Goal: Find specific page/section: Find specific page/section

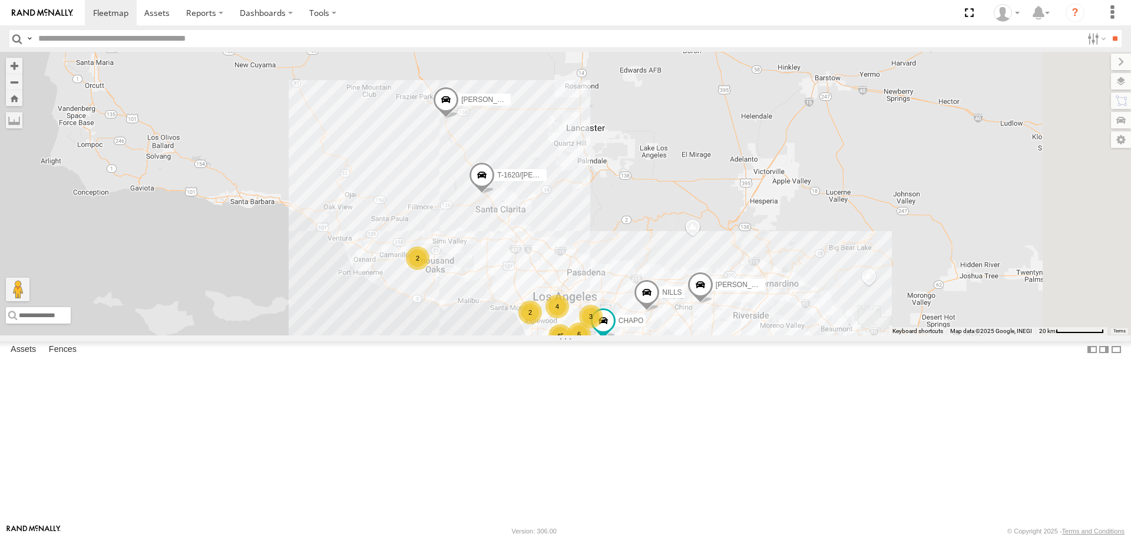
drag, startPoint x: 622, startPoint y: 115, endPoint x: 609, endPoint y: 249, distance: 135.0
click at [609, 249] on div "CARLOS NILLS 884493/RUDYS T-1620/JONI JUSTIN/T-1628 TAXZ465578 834274/JOY JOSE …" at bounding box center [565, 193] width 1131 height 283
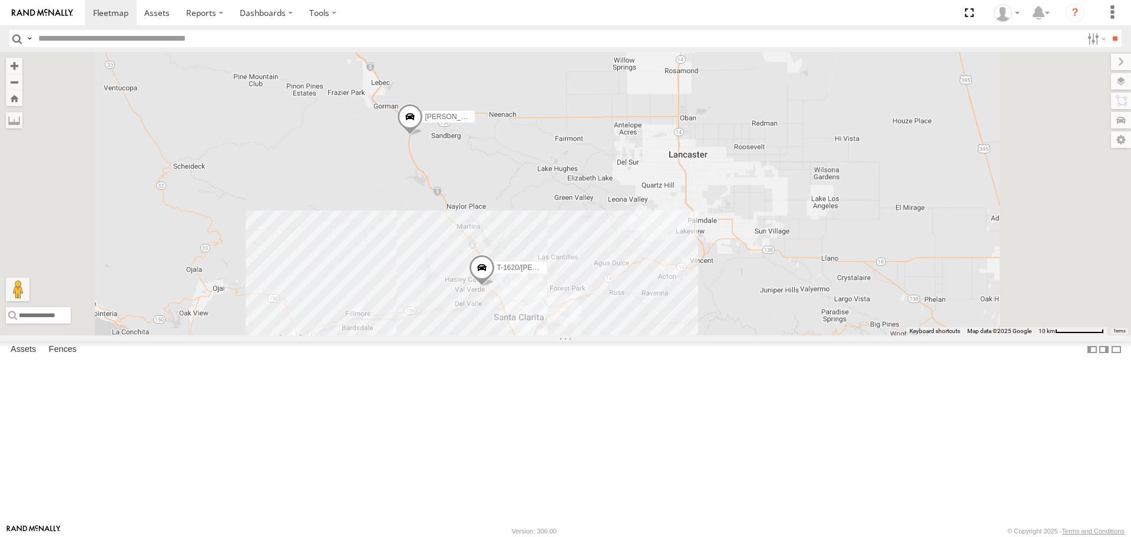
drag, startPoint x: 562, startPoint y: 197, endPoint x: 579, endPoint y: 311, distance: 114.4
click at [579, 311] on div "CARLOS NILLS 884493/RUDYS T-1620/JONI JUSTIN/T-1628 TAXZ465578 834274/JOY JOSE …" at bounding box center [565, 193] width 1131 height 283
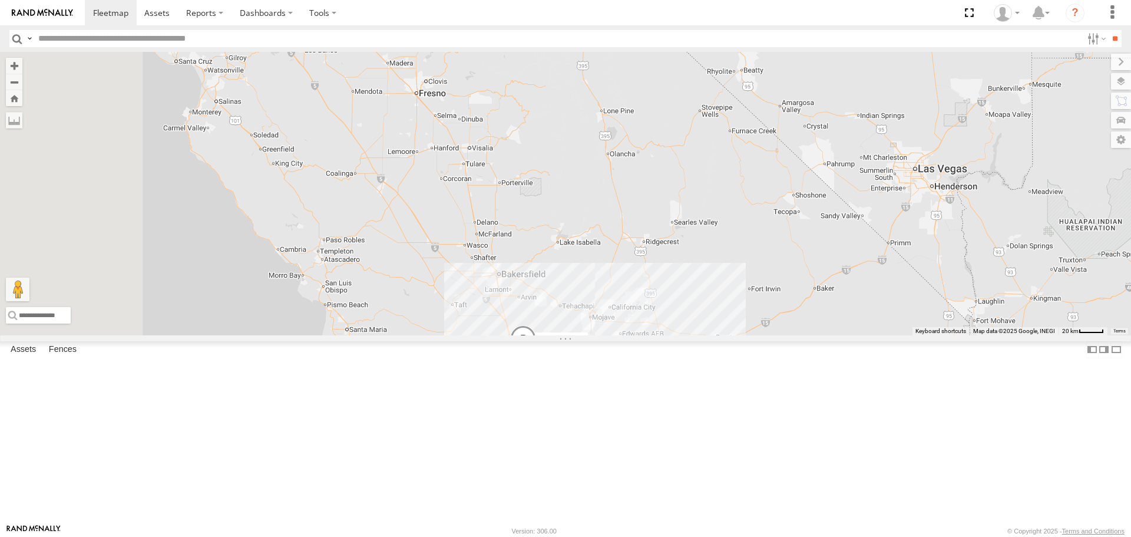
drag, startPoint x: 501, startPoint y: 160, endPoint x: 656, endPoint y: 411, distance: 294.5
click at [656, 335] on div "CARLOS NILLS 884493/RUDYS T-1620/JONI JUSTIN/T-1628 TAXZ465578 834274/JOY JOSE …" at bounding box center [565, 193] width 1131 height 283
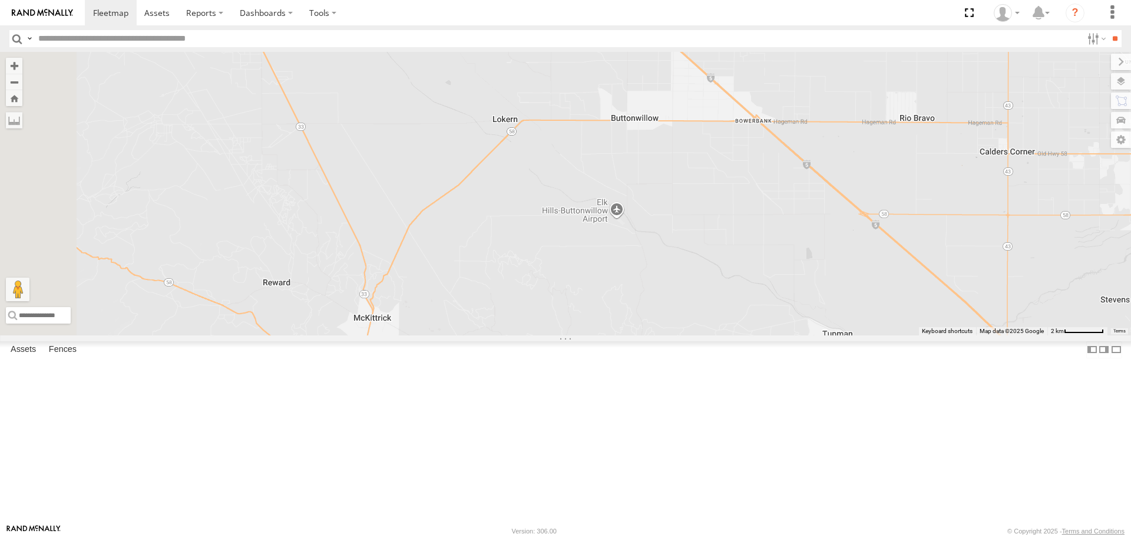
drag, startPoint x: 524, startPoint y: 260, endPoint x: 970, endPoint y: 275, distance: 445.7
click at [970, 275] on div "884493/RUDYS JUSTIN/T-1628 TAXZ465578 834274/JOY JOSE P" at bounding box center [565, 193] width 1131 height 283
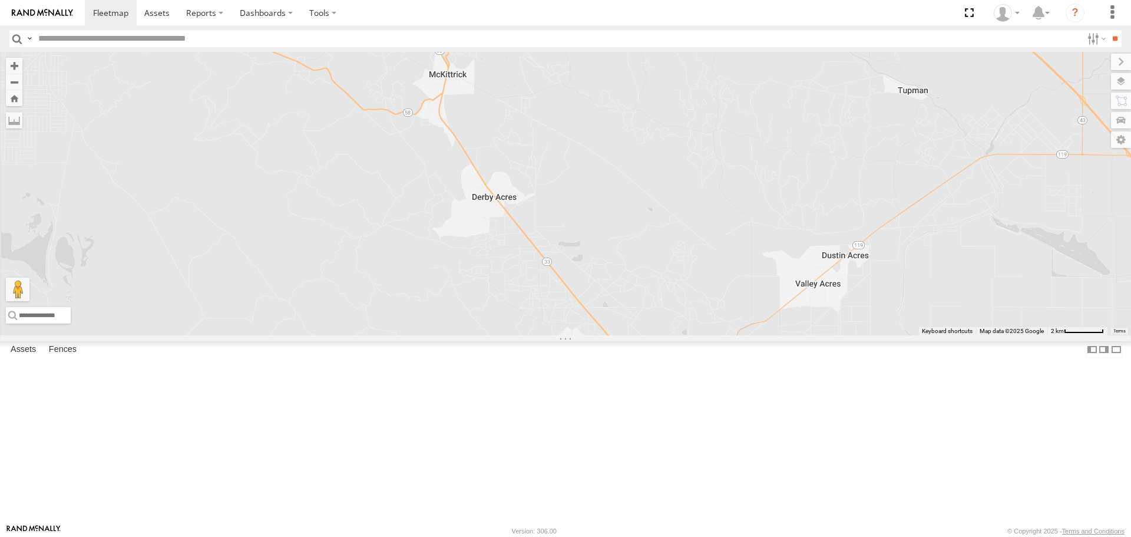
drag, startPoint x: 751, startPoint y: 460, endPoint x: 819, endPoint y: 241, distance: 228.9
click at [819, 241] on div "884493/RUDYS JUSTIN/T-1628 TAXZ465578 834274/JOY JOSE P" at bounding box center [565, 193] width 1131 height 283
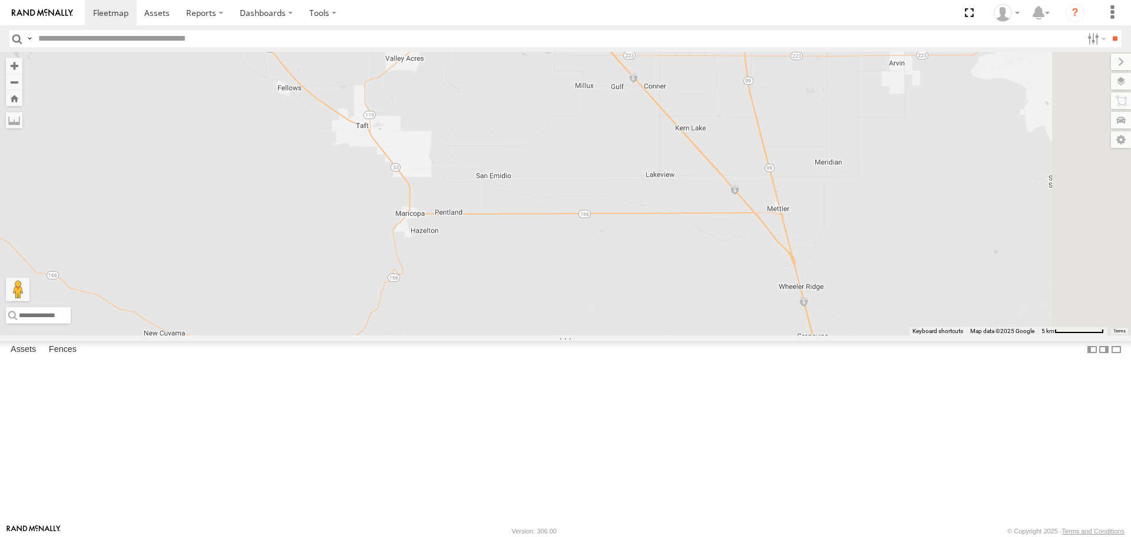
drag, startPoint x: 989, startPoint y: 375, endPoint x: 658, endPoint y: 231, distance: 361.8
click at [658, 231] on div "884493/RUDYS JUSTIN/T-1628 TAXZ465578 834274/JOY JOSE P" at bounding box center [565, 193] width 1131 height 283
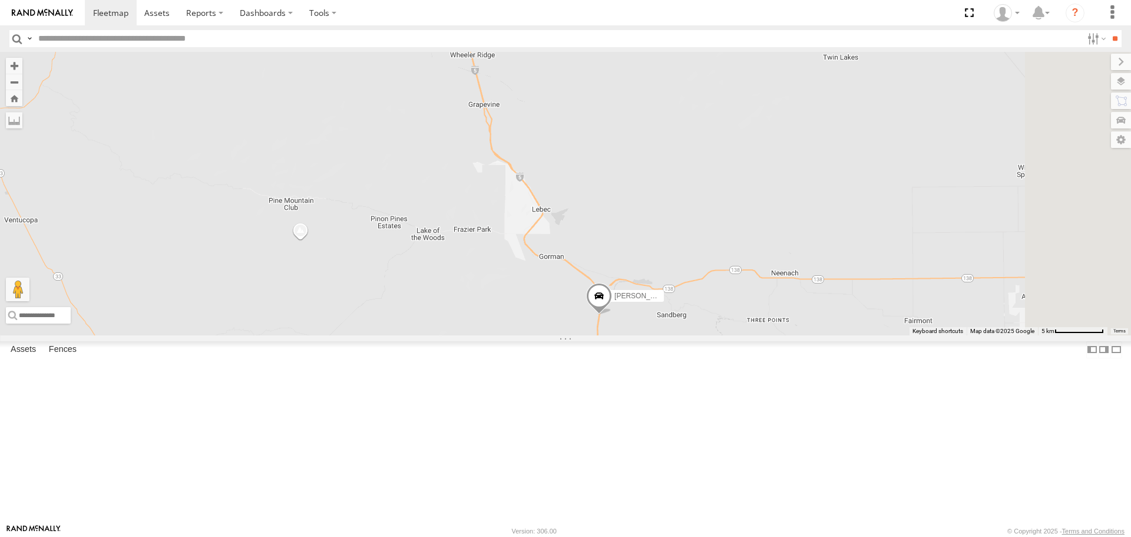
drag, startPoint x: 890, startPoint y: 315, endPoint x: 590, endPoint y: 93, distance: 372.8
click at [590, 93] on div "884493/RUDYS JUSTIN/T-1628 TAXZ465578 834274/JOY JOSE P" at bounding box center [565, 193] width 1131 height 283
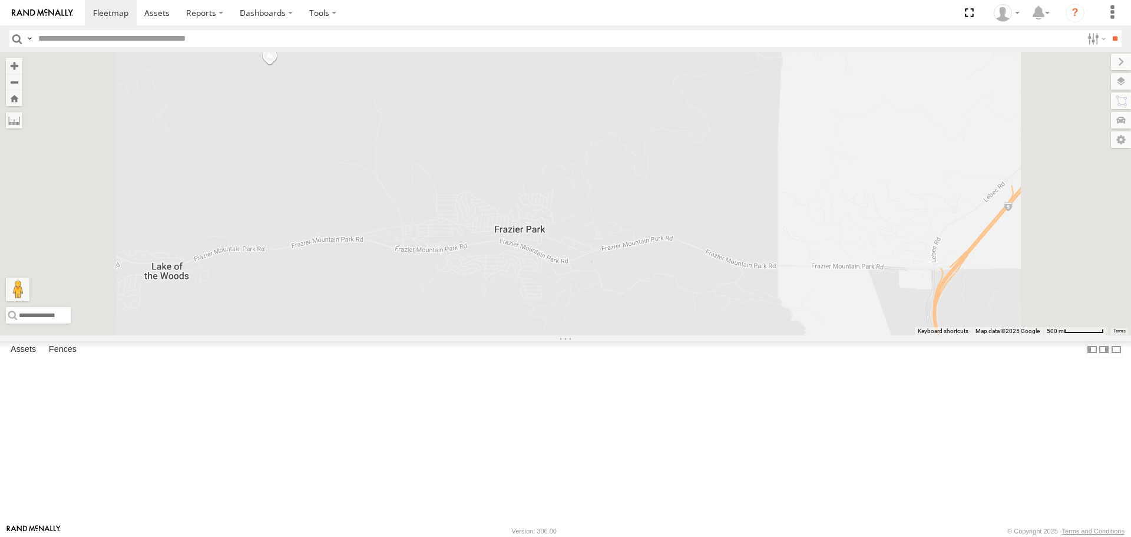
drag, startPoint x: 646, startPoint y: 463, endPoint x: 671, endPoint y: 362, distance: 103.6
click at [671, 335] on div "884493/RUDYS JUSTIN/T-1628 TAXZ465578 834274/JOY JOSE P" at bounding box center [565, 193] width 1131 height 283
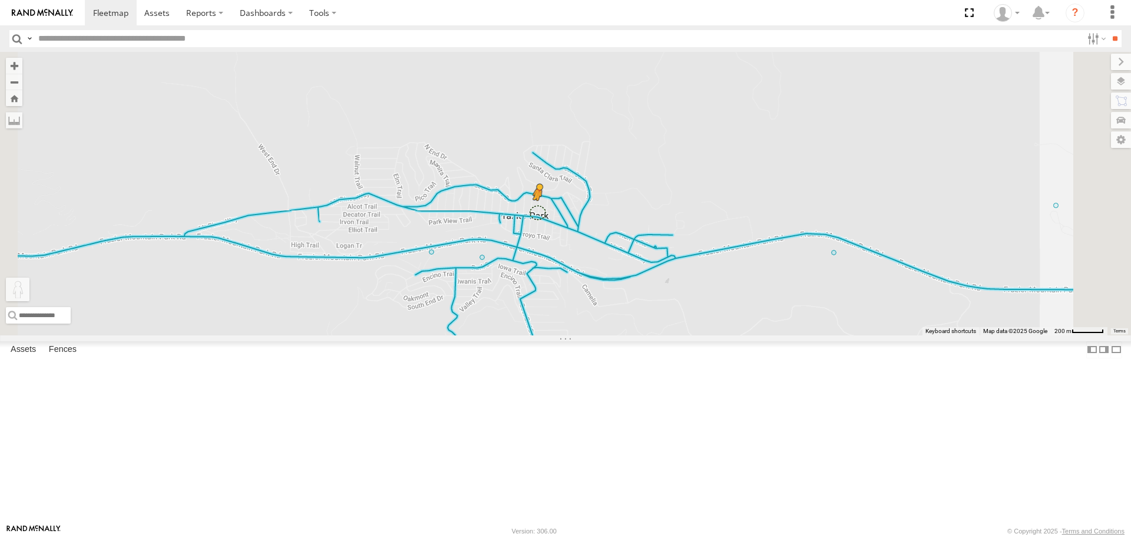
drag, startPoint x: 313, startPoint y: 474, endPoint x: 685, endPoint y: 309, distance: 407.6
click at [685, 309] on div "884493/RUDYS JUSTIN/T-1628 TAXZ465578 834274/JOY JOSE P To activate drag with k…" at bounding box center [565, 193] width 1131 height 283
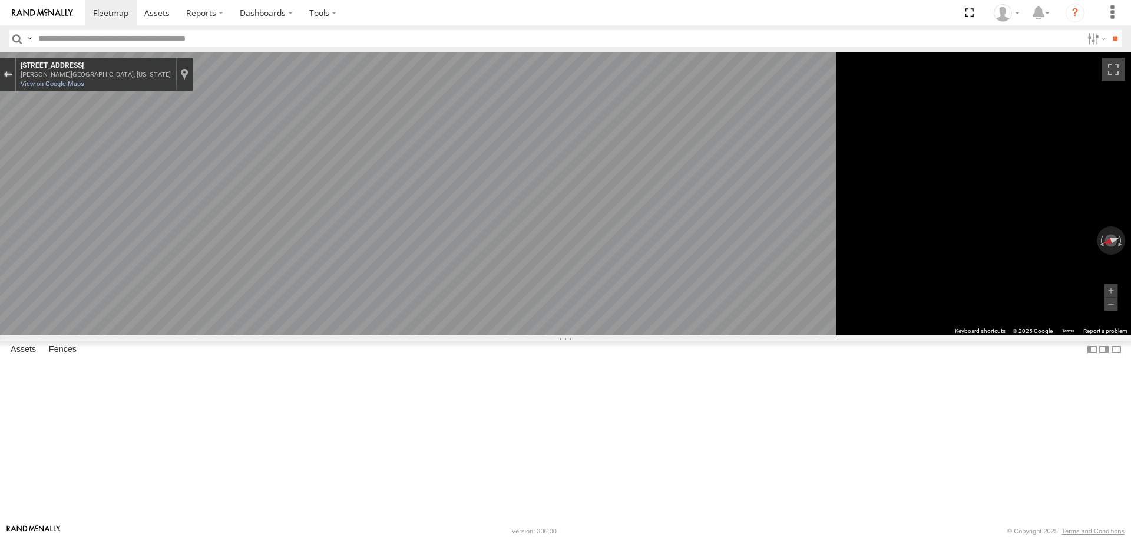
click at [12, 75] on div "Exit the Street View" at bounding box center [8, 74] width 9 height 7
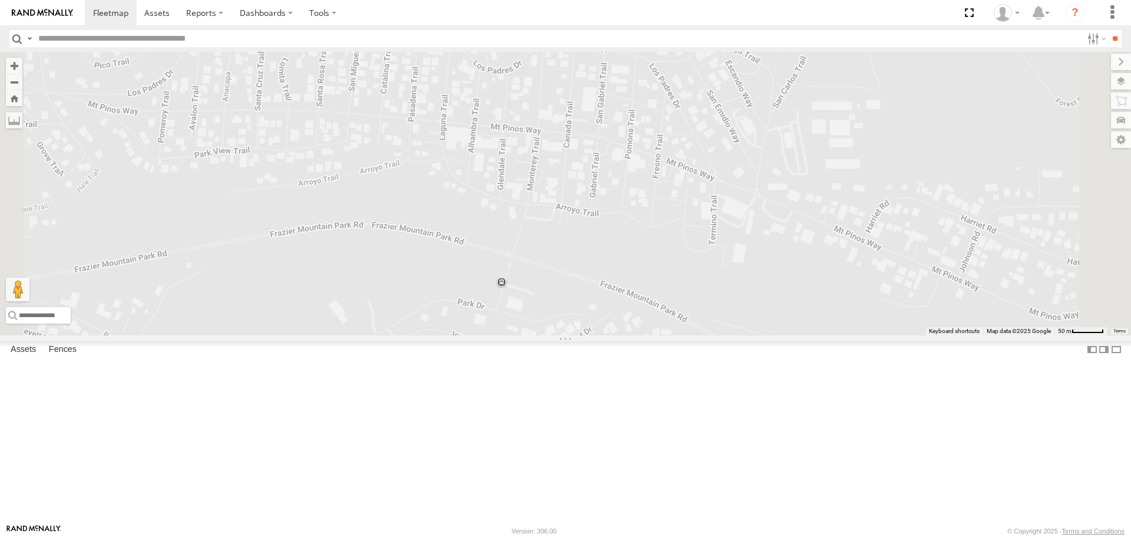
click at [56, 10] on img at bounding box center [42, 13] width 61 height 8
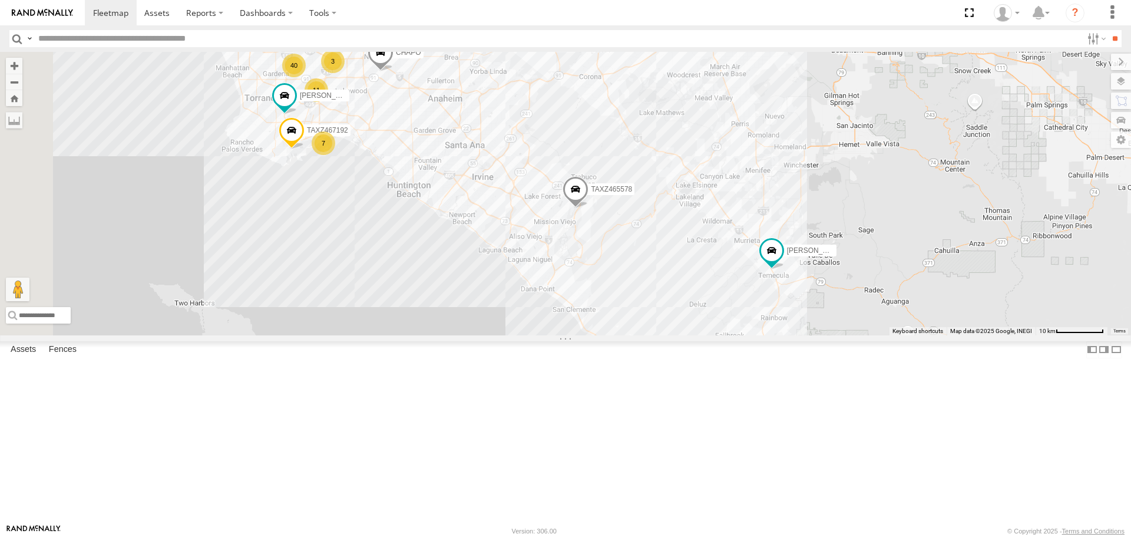
drag, startPoint x: 717, startPoint y: 361, endPoint x: 855, endPoint y: 461, distance: 170.9
click at [855, 335] on div "[PERSON_NAME] 884493/[PERSON_NAME]-1620/[PERSON_NAME] [PERSON_NAME]/T-1628 TAXZ…" at bounding box center [565, 193] width 1131 height 283
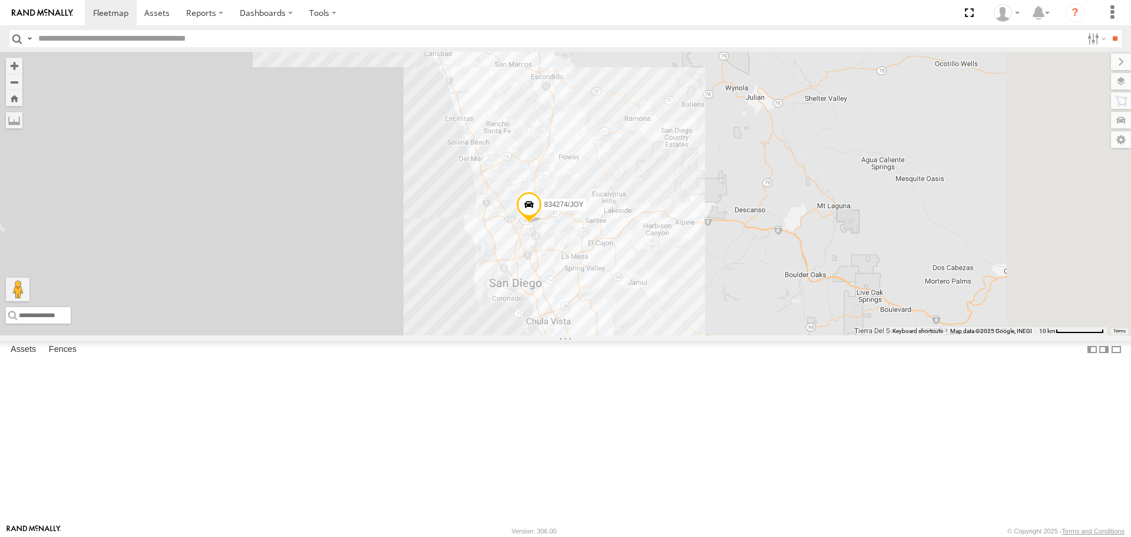
drag, startPoint x: 841, startPoint y: 425, endPoint x: 576, endPoint y: 21, distance: 483.6
click at [576, 21] on body at bounding box center [565, 268] width 1131 height 537
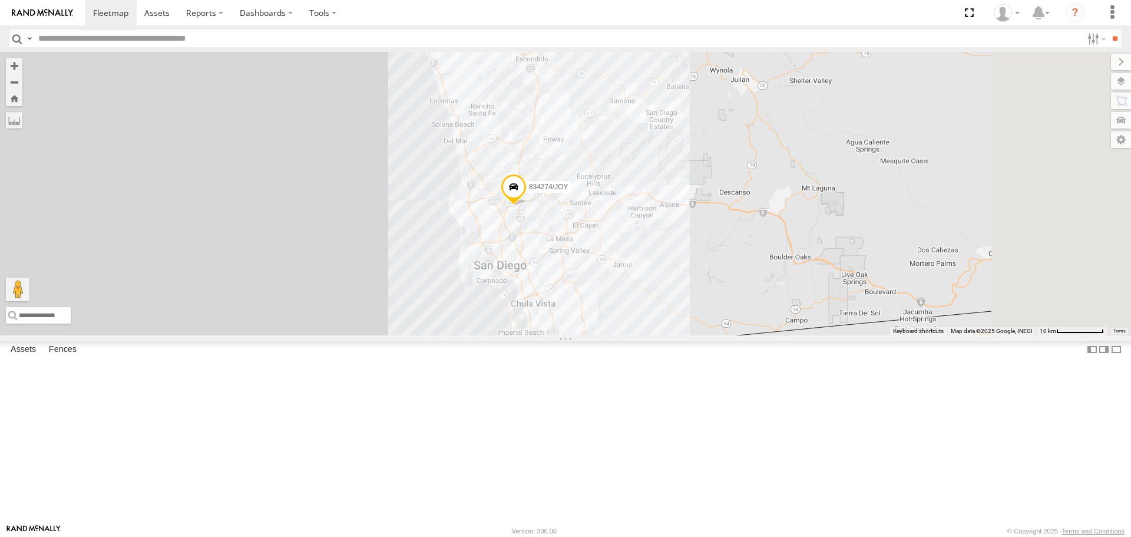
click at [189, 40] on input "text" at bounding box center [558, 38] width 1049 height 17
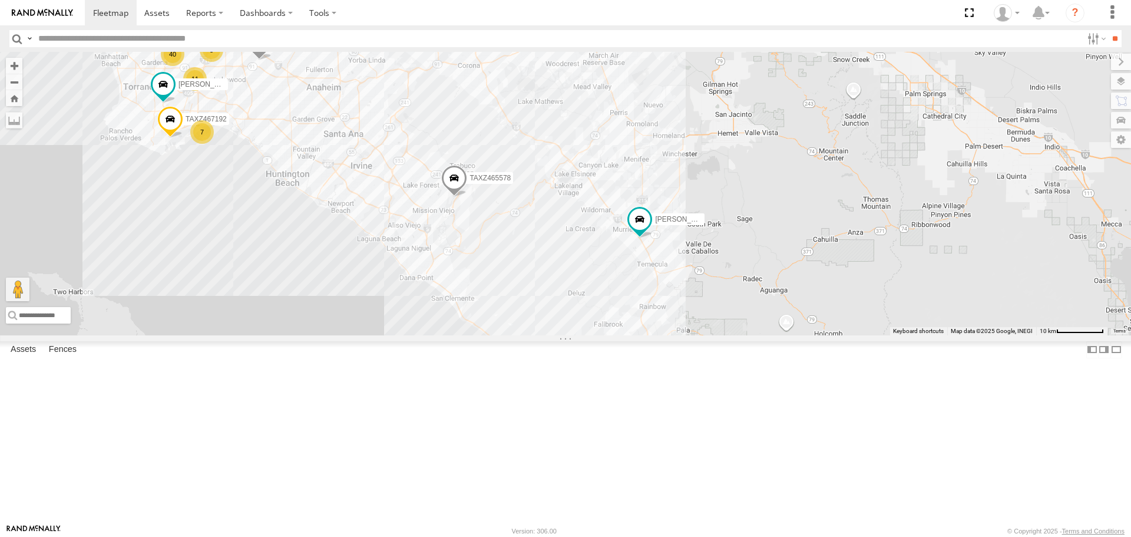
drag, startPoint x: 608, startPoint y: 80, endPoint x: 794, endPoint y: 511, distance: 470.1
click at [794, 335] on div "[PERSON_NAME] 884493/[PERSON_NAME]-1620/[PERSON_NAME] [PERSON_NAME]/T-1628 TAXZ…" at bounding box center [565, 193] width 1131 height 283
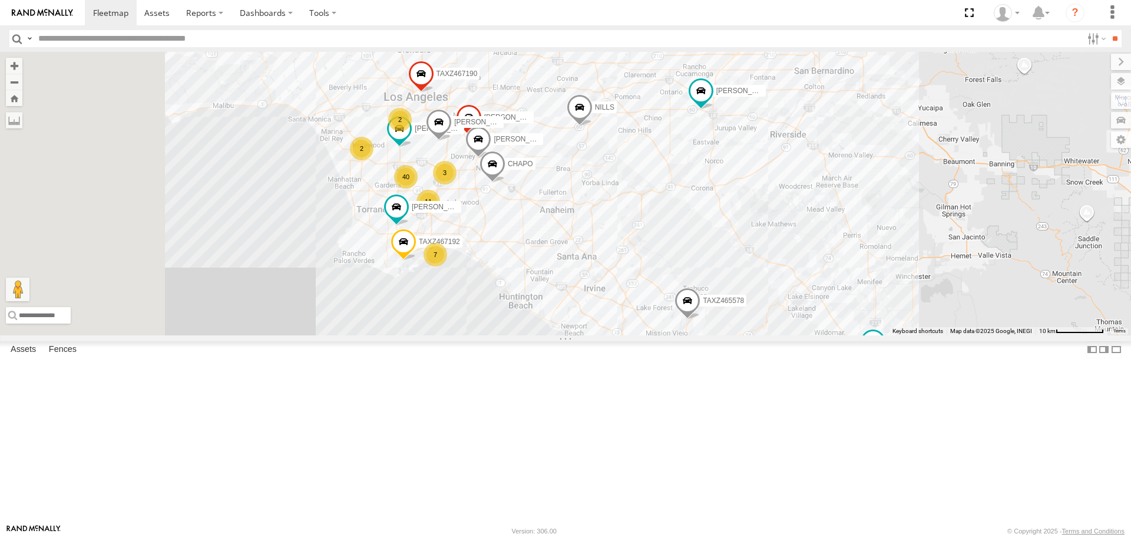
drag, startPoint x: 505, startPoint y: 162, endPoint x: 685, endPoint y: 243, distance: 197.8
click at [543, 145] on label "[PERSON_NAME]/T-1638" at bounding box center [513, 139] width 59 height 12
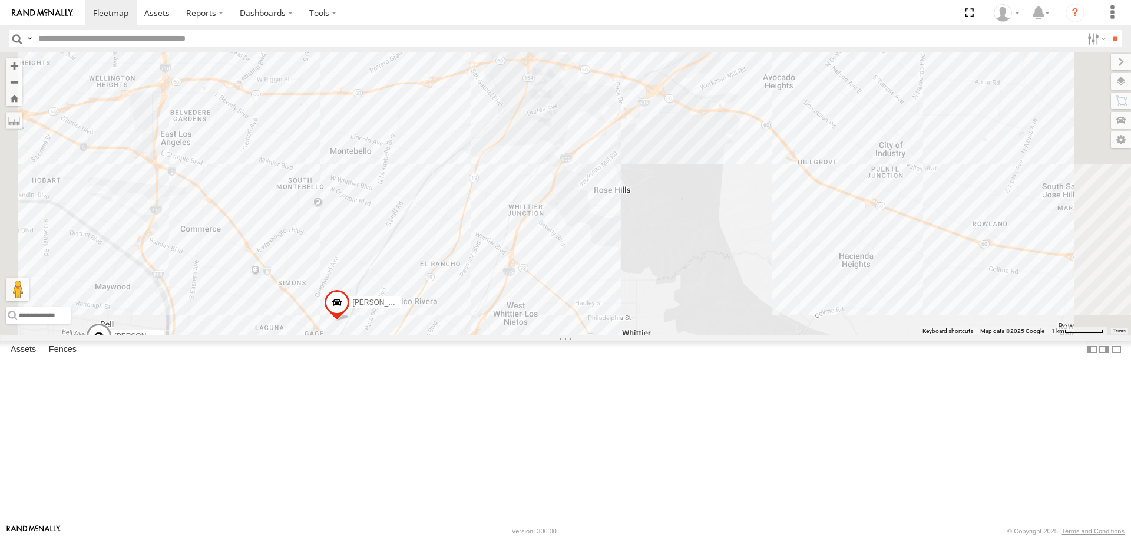
drag, startPoint x: 711, startPoint y: 171, endPoint x: 769, endPoint y: 453, distance: 287.5
click at [769, 335] on div "[PERSON_NAME] 884493/[PERSON_NAME]-1620/[PERSON_NAME] [PERSON_NAME]/T-1628 TAXZ…" at bounding box center [565, 193] width 1131 height 283
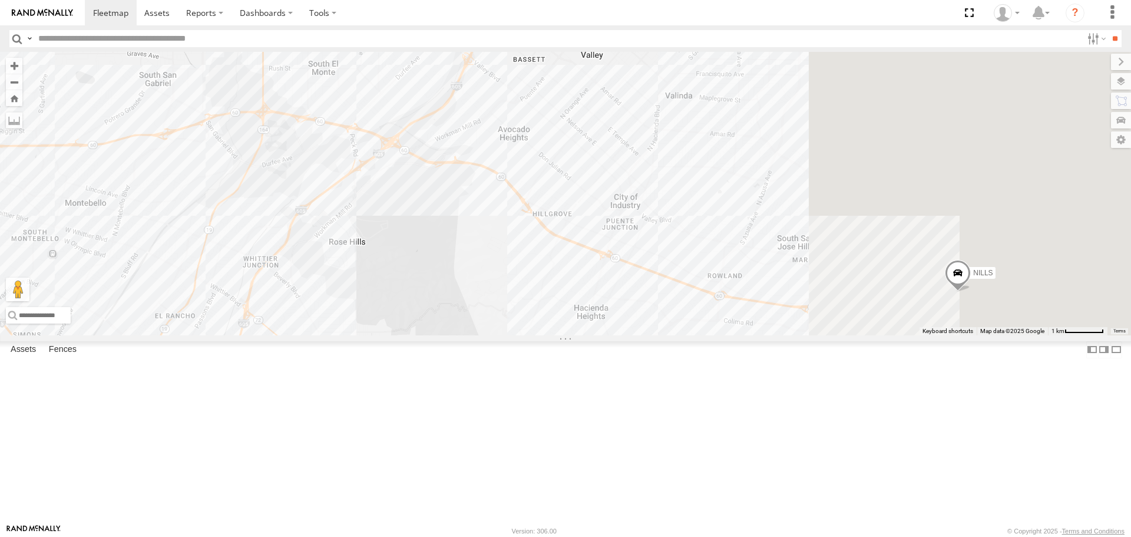
drag, startPoint x: 845, startPoint y: 354, endPoint x: 559, endPoint y: 390, distance: 288.6
click at [559, 335] on div "[PERSON_NAME] 884493/[PERSON_NAME]-1620/[PERSON_NAME] [PERSON_NAME]/T-1628 TAXZ…" at bounding box center [565, 193] width 1131 height 283
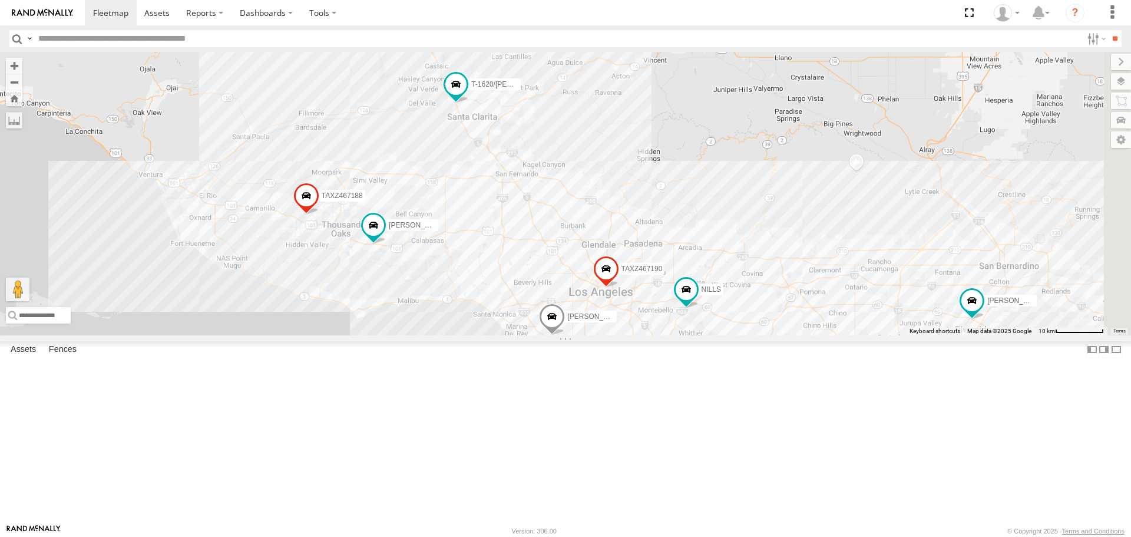
drag, startPoint x: 784, startPoint y: 363, endPoint x: 633, endPoint y: 227, distance: 203.2
click at [633, 227] on div "[PERSON_NAME] 884493/[PERSON_NAME]-1620/[PERSON_NAME] [PERSON_NAME]/T-1628 TAXZ…" at bounding box center [565, 193] width 1131 height 283
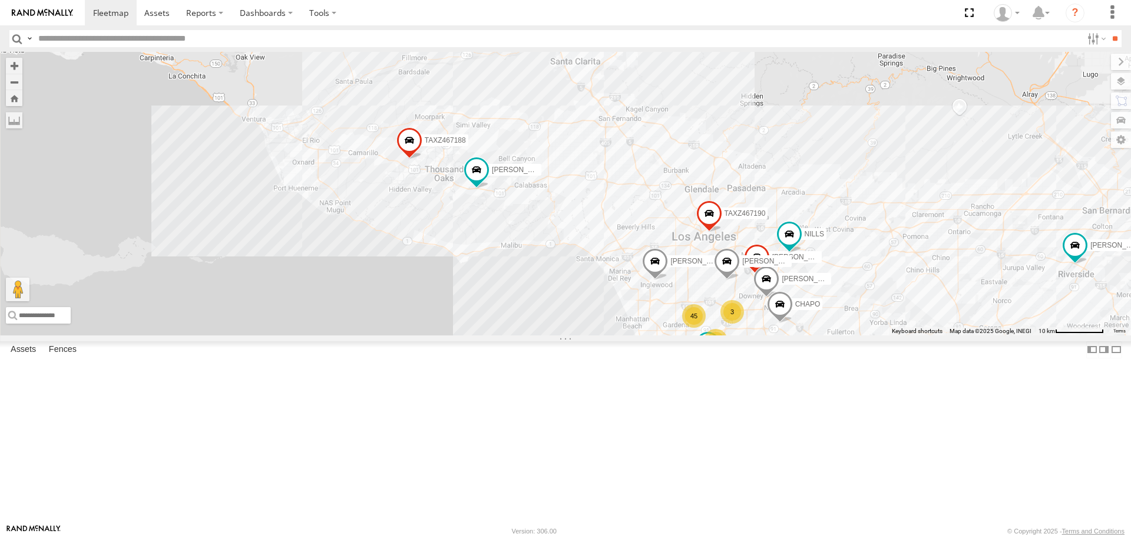
drag, startPoint x: 559, startPoint y: 348, endPoint x: 675, endPoint y: 311, distance: 122.4
click at [675, 311] on div "[PERSON_NAME] 884493/[PERSON_NAME]-1620/[PERSON_NAME] [PERSON_NAME]/T-1628 TAXZ…" at bounding box center [565, 193] width 1131 height 283
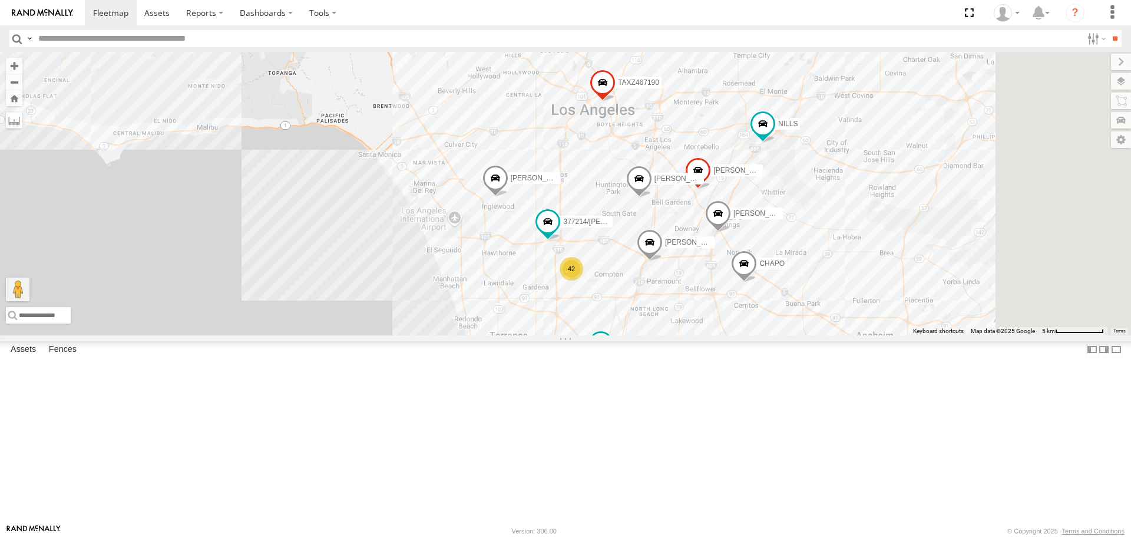
drag, startPoint x: 846, startPoint y: 368, endPoint x: 496, endPoint y: 196, distance: 390.0
click at [496, 196] on div "[PERSON_NAME] 884493/[PERSON_NAME]-1620/[PERSON_NAME] [PERSON_NAME]/T-1628 TAXZ…" at bounding box center [565, 193] width 1131 height 283
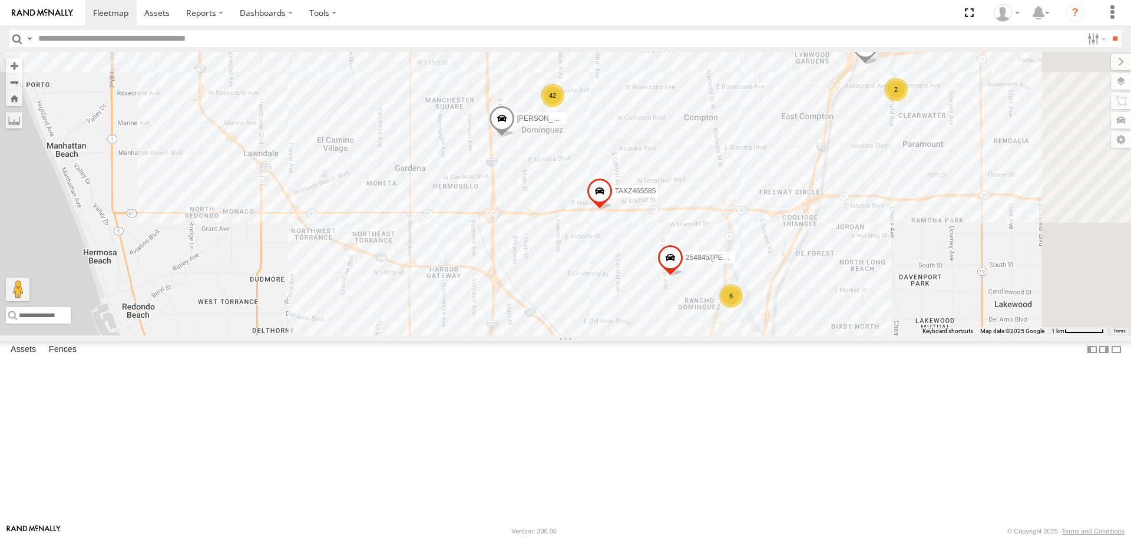
drag, startPoint x: 728, startPoint y: 416, endPoint x: 688, endPoint y: 247, distance: 173.2
click at [688, 249] on div "[PERSON_NAME]/T-1625 [PERSON_NAME]/T-1623 377214/[PERSON_NAME] TAXZ465585 T-167…" at bounding box center [565, 193] width 1131 height 283
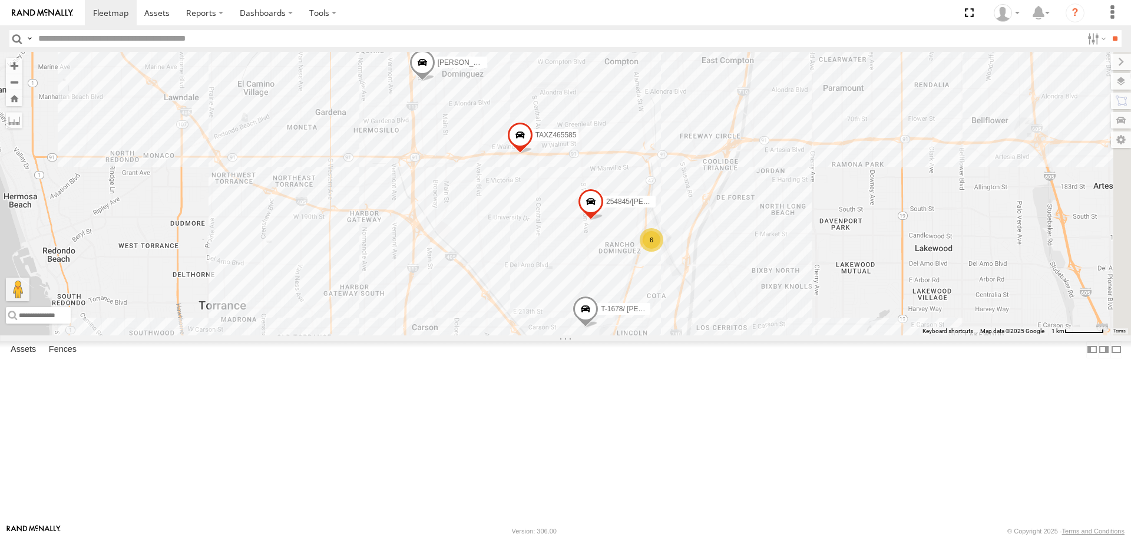
drag, startPoint x: 975, startPoint y: 279, endPoint x: 892, endPoint y: 239, distance: 92.5
click at [892, 239] on div "[PERSON_NAME]/T-1625 [PERSON_NAME]/T-1623 377214/[PERSON_NAME] TAXZ465585 T-167…" at bounding box center [565, 193] width 1131 height 283
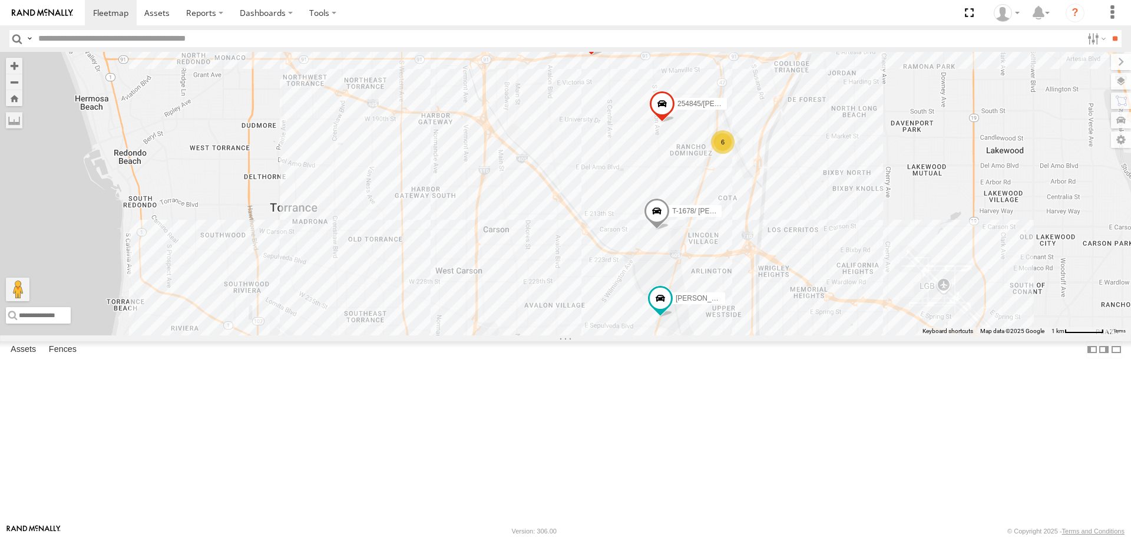
drag, startPoint x: 936, startPoint y: 331, endPoint x: 1010, endPoint y: 227, distance: 127.6
click at [1009, 230] on div "[PERSON_NAME]/T-1625 [PERSON_NAME]/T-1623 377214/[PERSON_NAME] TAXZ465585 T-167…" at bounding box center [565, 193] width 1131 height 283
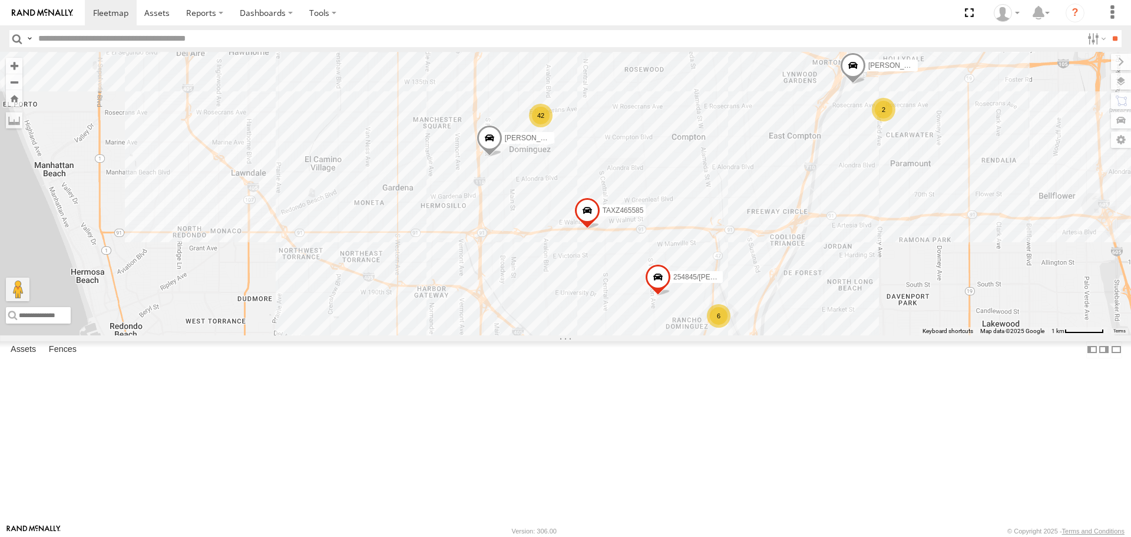
drag, startPoint x: 899, startPoint y: 120, endPoint x: 893, endPoint y: 316, distance: 196.3
click at [893, 316] on div "[PERSON_NAME]/T-1625 [PERSON_NAME]/T-1623 377214/[PERSON_NAME] TAXZ465585 T-167…" at bounding box center [565, 193] width 1131 height 283
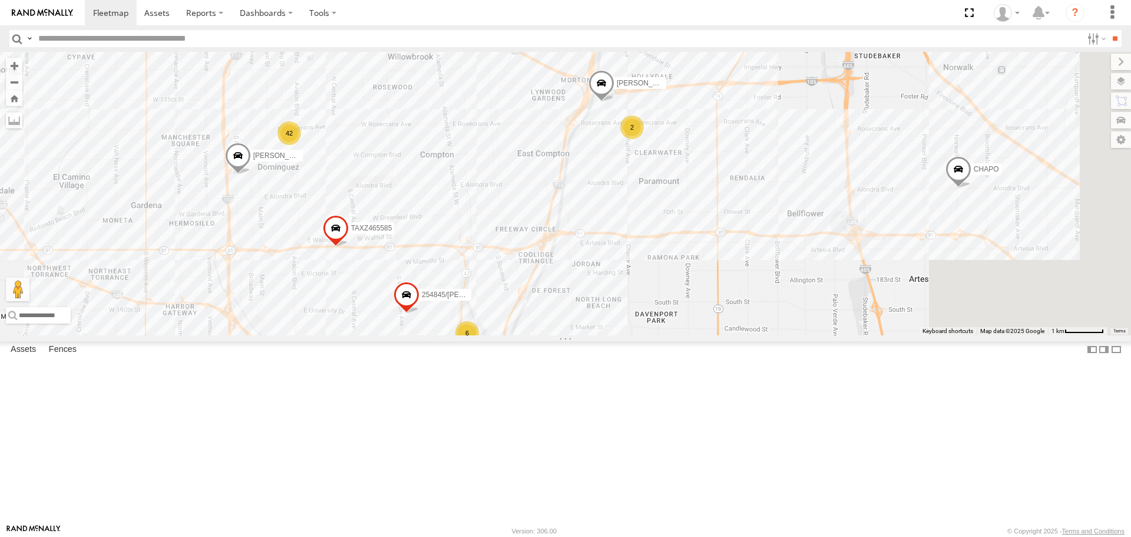
drag, startPoint x: 893, startPoint y: 227, endPoint x: 644, endPoint y: 229, distance: 249.3
click at [643, 229] on div "[PERSON_NAME]/T-1625 [PERSON_NAME]/T-1623 377214/[PERSON_NAME] TAXZ465585 T-167…" at bounding box center [565, 193] width 1131 height 283
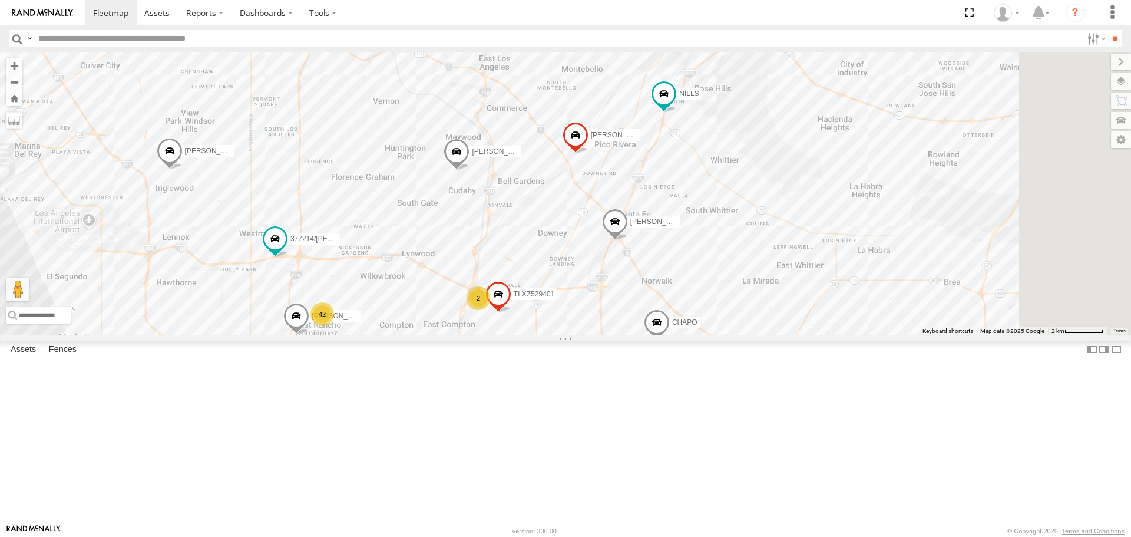
drag, startPoint x: 959, startPoint y: 223, endPoint x: 869, endPoint y: 421, distance: 217.0
click at [869, 335] on div "[PERSON_NAME]/T-1625 [PERSON_NAME]/T-1623 377214/[PERSON_NAME] TAXZ465585 T-167…" at bounding box center [565, 193] width 1131 height 283
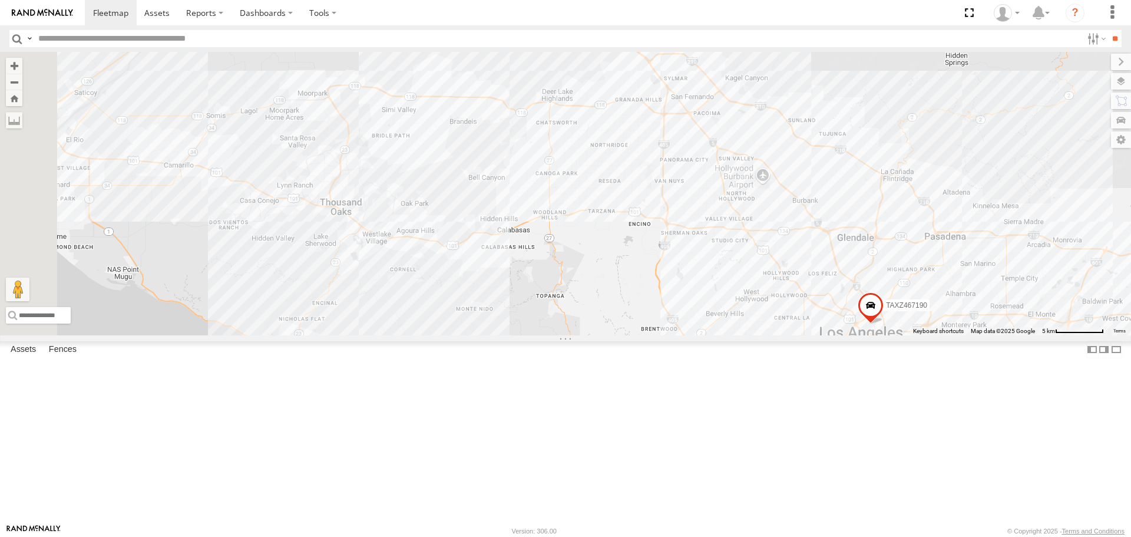
drag, startPoint x: 774, startPoint y: 295, endPoint x: 1166, endPoint y: 417, distance: 409.9
click at [1131, 417] on html at bounding box center [565, 268] width 1131 height 537
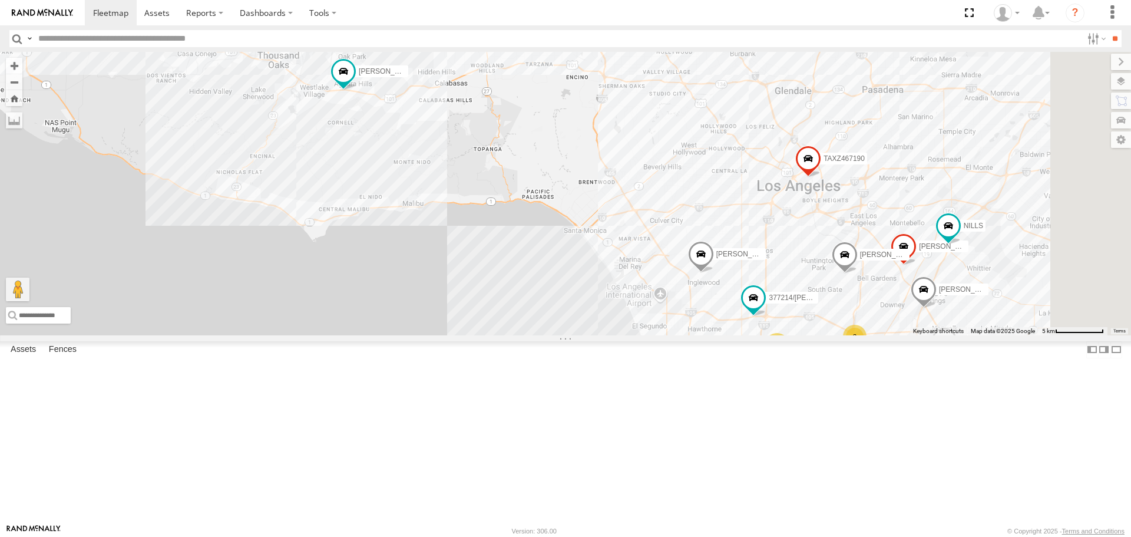
drag, startPoint x: 950, startPoint y: 338, endPoint x: 548, endPoint y: 108, distance: 463.0
click at [567, 127] on div "[PERSON_NAME]/T-1625 [PERSON_NAME]/T-1623 377214/[PERSON_NAME] TAXZ465585 T-167…" at bounding box center [565, 193] width 1131 height 283
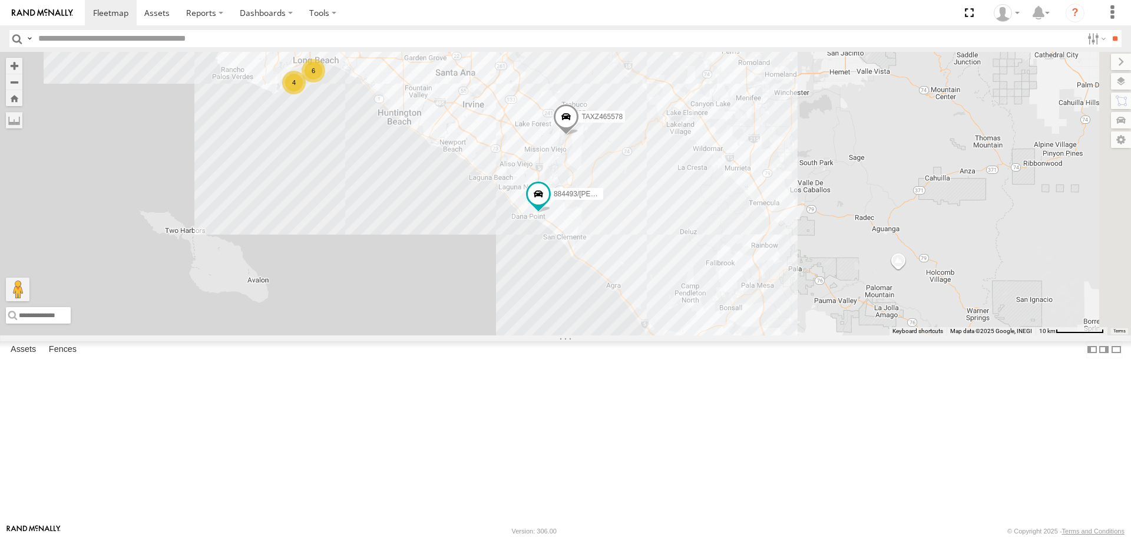
drag, startPoint x: 993, startPoint y: 322, endPoint x: 706, endPoint y: 217, distance: 305.7
click at [579, 136] on span at bounding box center [566, 120] width 26 height 32
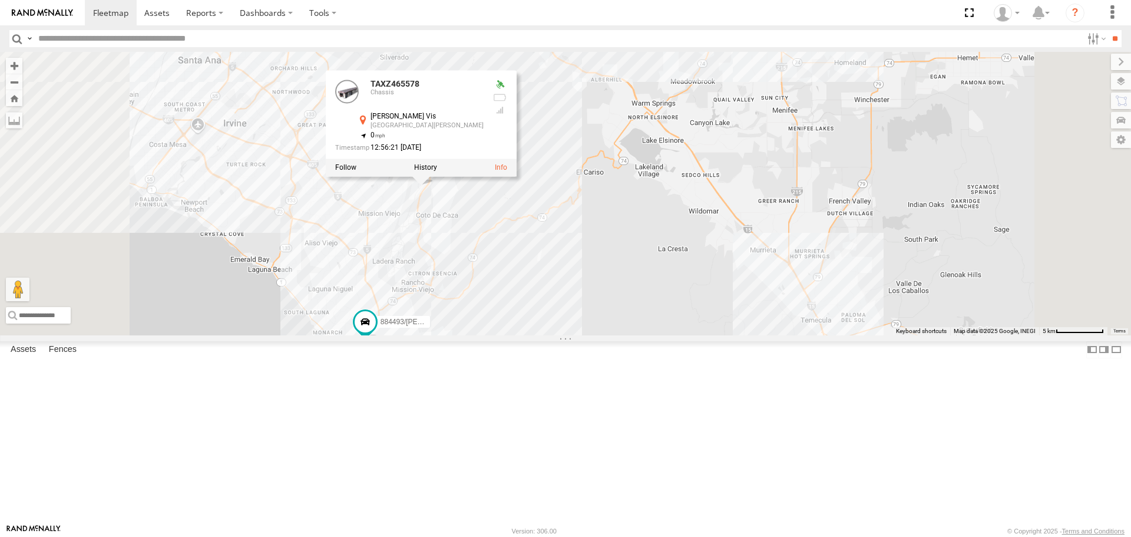
click at [605, 105] on div "[PERSON_NAME]/T-1623 [PERSON_NAME]/T-1689 [PERSON_NAME]/T-1638 [PERSON_NAME]-16…" at bounding box center [565, 193] width 1131 height 283
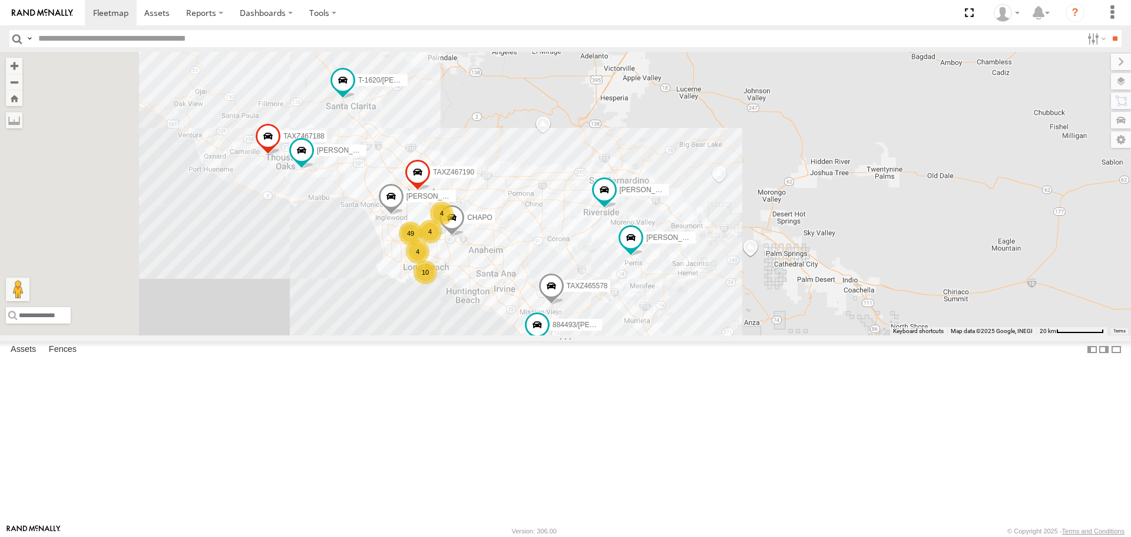
drag, startPoint x: 553, startPoint y: 110, endPoint x: 645, endPoint y: 326, distance: 235.5
click at [645, 326] on div "[PERSON_NAME]/T-1689 TAXZ467190 TAXZ467188 T-1620/[PERSON_NAME] 884493/[PERSON_…" at bounding box center [565, 193] width 1131 height 283
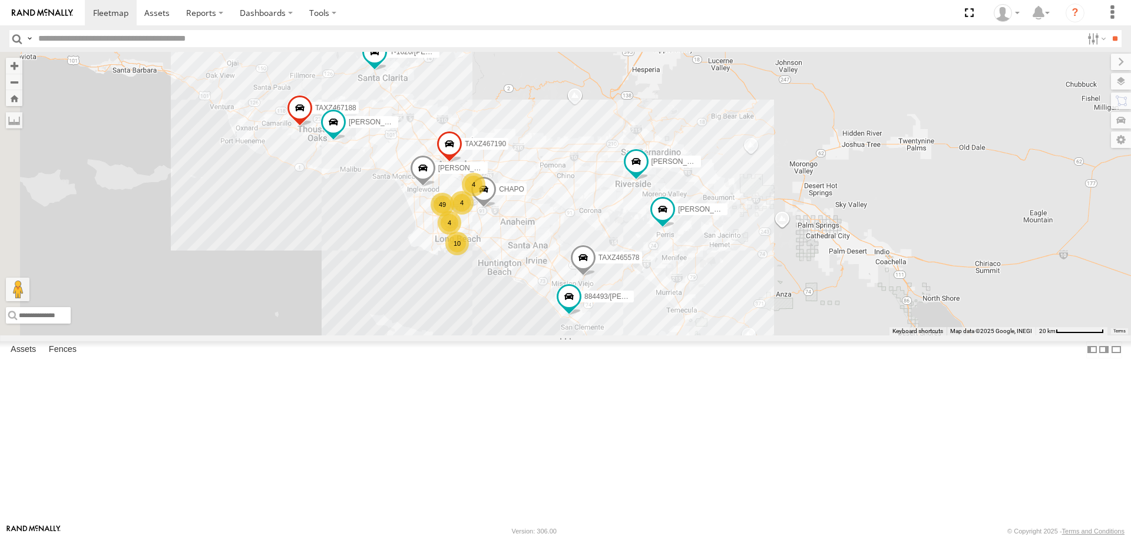
drag, startPoint x: 615, startPoint y: 311, endPoint x: 655, endPoint y: 268, distance: 58.4
click at [655, 269] on div "[PERSON_NAME]/T-1689 TAXZ467190 TAXZ467188 T-1620/[PERSON_NAME] 884493/[PERSON_…" at bounding box center [565, 193] width 1131 height 283
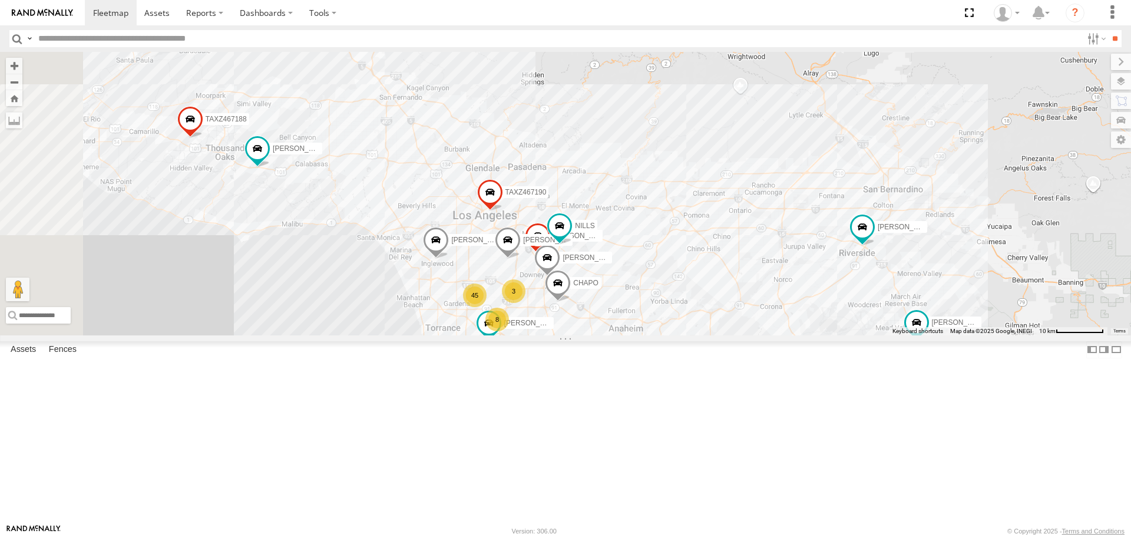
drag, startPoint x: 669, startPoint y: 180, endPoint x: 733, endPoint y: 276, distance: 115.5
click at [733, 276] on div "[PERSON_NAME]/T-1689 TAXZ467190 TAXZ467188 T-1620/[PERSON_NAME] 884493/[PERSON_…" at bounding box center [565, 193] width 1131 height 283
click at [788, 335] on div "[PERSON_NAME]/T-1689 TAXZ467190 TAXZ467188 T-1620/[PERSON_NAME] 884493/[PERSON_…" at bounding box center [565, 193] width 1131 height 283
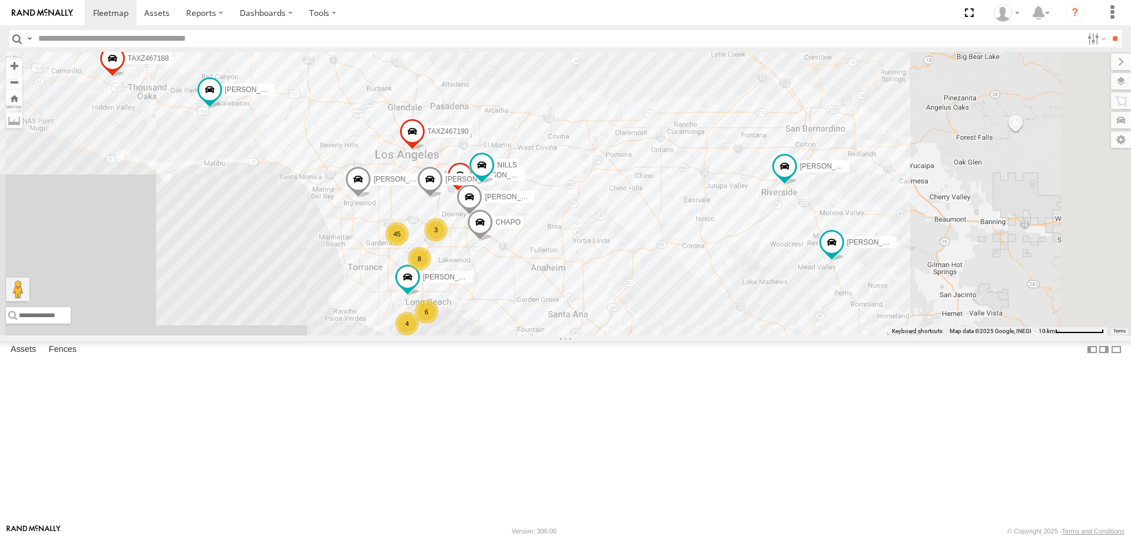
drag, startPoint x: 710, startPoint y: 423, endPoint x: 642, endPoint y: 380, distance: 80.5
click at [642, 335] on div "[PERSON_NAME]/T-1689 TAXZ467190 TAXZ467188 T-1620/[PERSON_NAME] 884493/[PERSON_…" at bounding box center [565, 193] width 1131 height 283
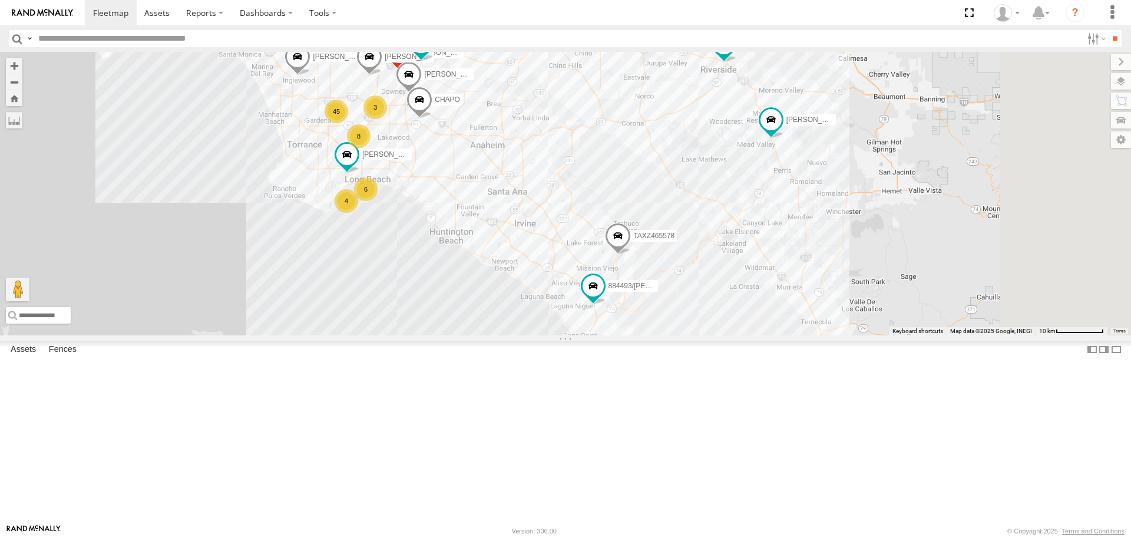
drag, startPoint x: 788, startPoint y: 422, endPoint x: 727, endPoint y: 304, distance: 132.8
click at [727, 304] on div "[PERSON_NAME]/T-1689 TAXZ467190 TAXZ467188 T-1620/[PERSON_NAME] 884493/[PERSON_…" at bounding box center [565, 193] width 1131 height 283
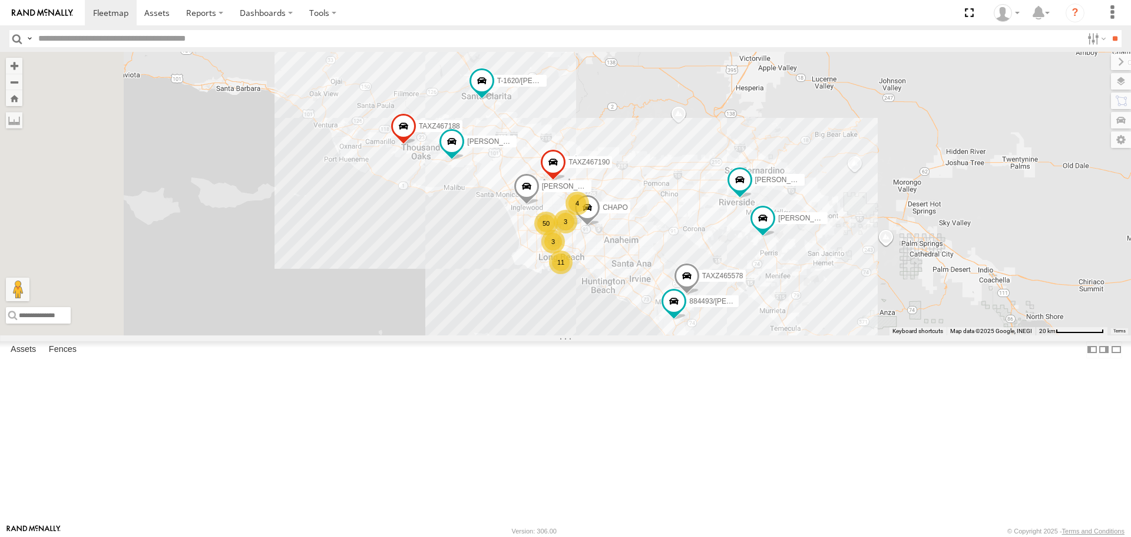
drag, startPoint x: 701, startPoint y: 246, endPoint x: 832, endPoint y: 348, distance: 166.7
click at [832, 335] on div "[PERSON_NAME]/T-1689 TAXZ467190 TAXZ467188 T-1620/[PERSON_NAME] 884493/[PERSON_…" at bounding box center [565, 193] width 1131 height 283
